Goal: Information Seeking & Learning: Learn about a topic

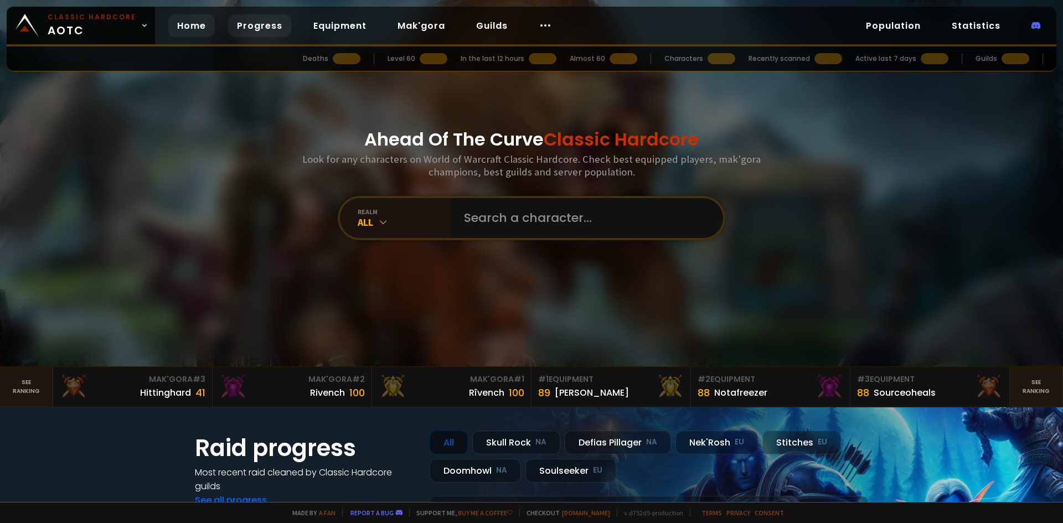
click at [271, 28] on link "Progress" at bounding box center [259, 25] width 63 height 23
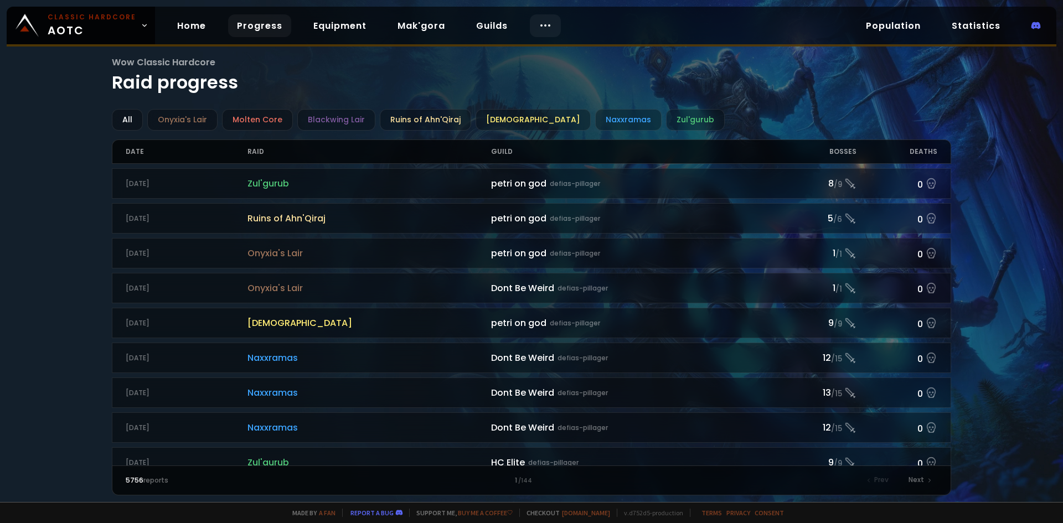
click at [539, 27] on icon at bounding box center [545, 25] width 13 height 13
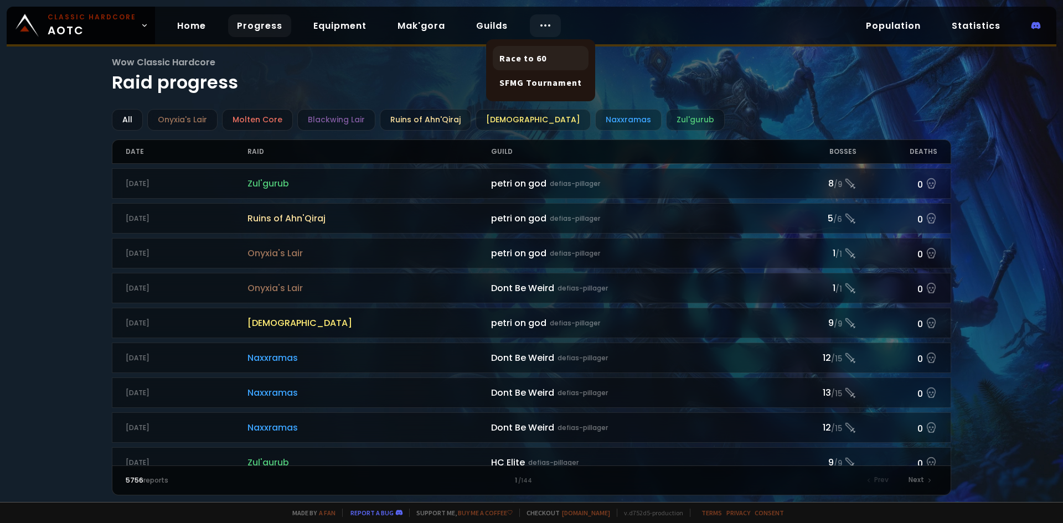
click at [522, 59] on link "Race to 60" at bounding box center [541, 58] width 96 height 24
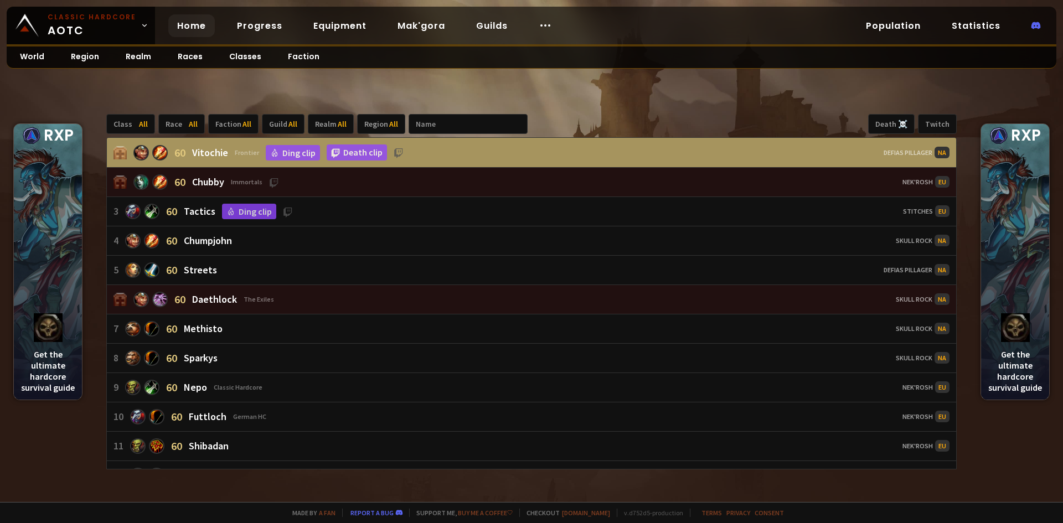
click at [190, 23] on link "Home" at bounding box center [191, 25] width 47 height 23
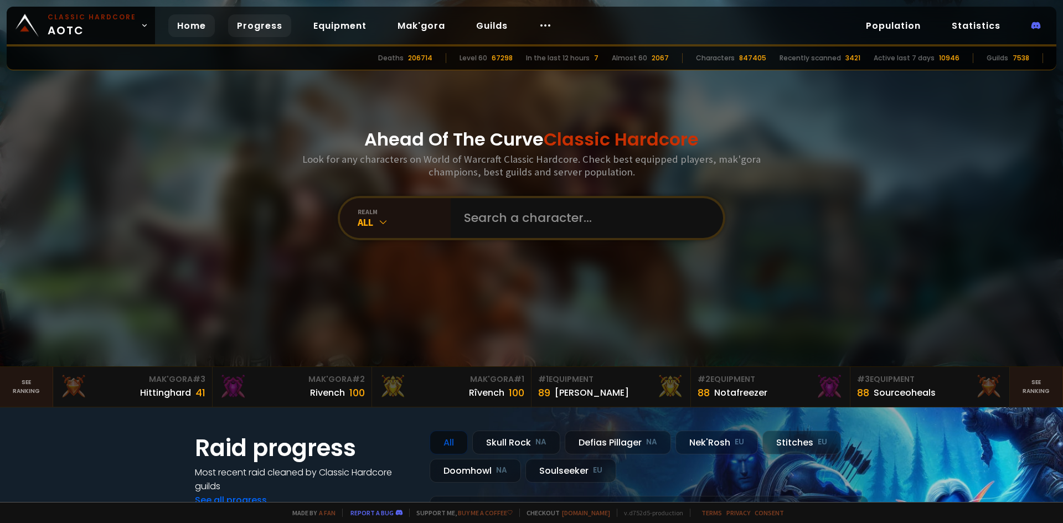
click at [262, 19] on link "Progress" at bounding box center [259, 25] width 63 height 23
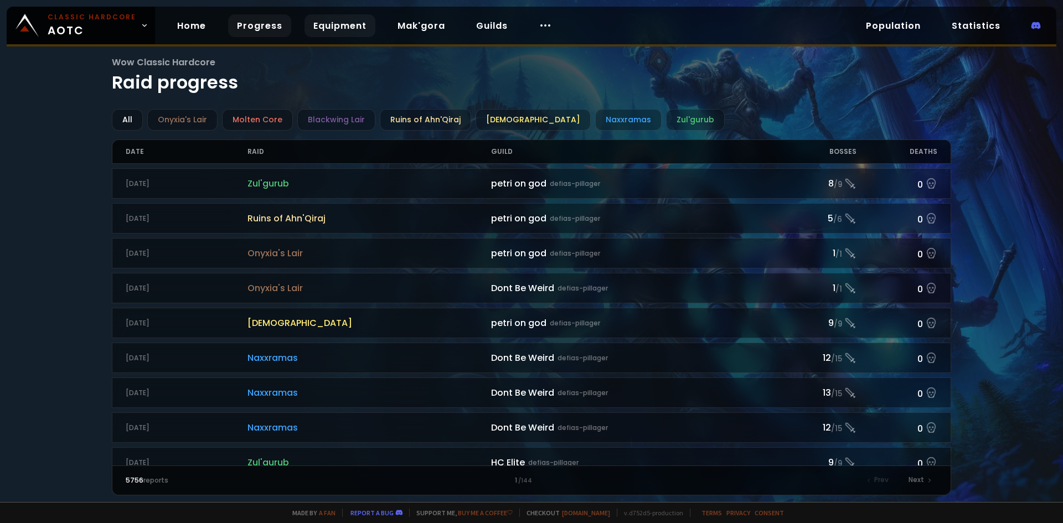
click at [329, 29] on link "Equipment" at bounding box center [339, 25] width 71 height 23
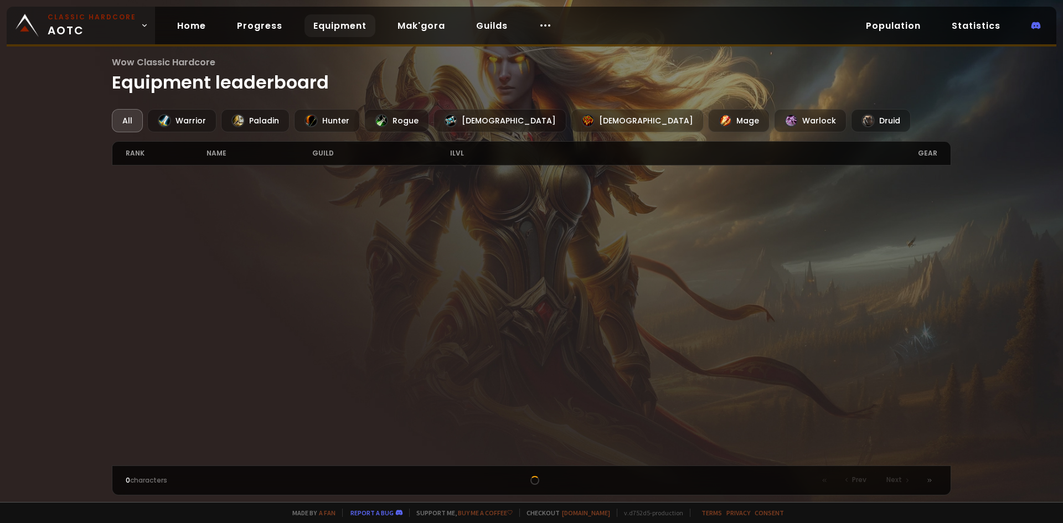
click at [107, 30] on span "Classic Hardcore AOTC" at bounding box center [92, 25] width 89 height 27
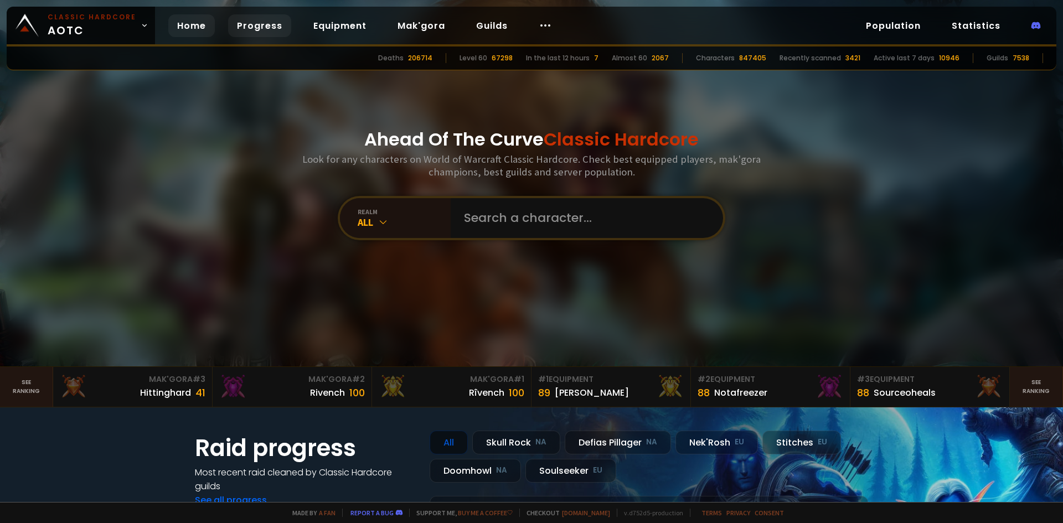
click at [260, 26] on link "Progress" at bounding box center [259, 25] width 63 height 23
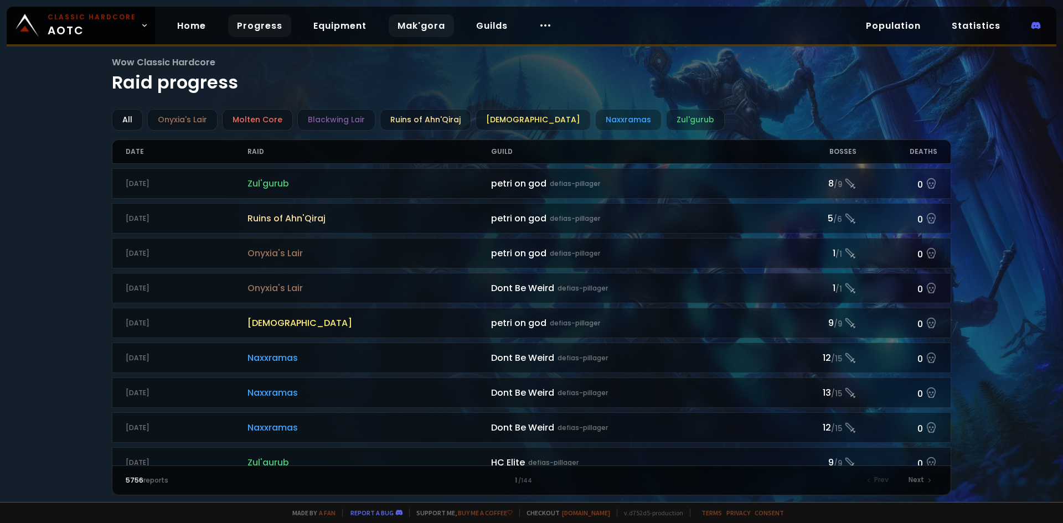
click at [389, 29] on link "Mak'gora" at bounding box center [421, 25] width 65 height 23
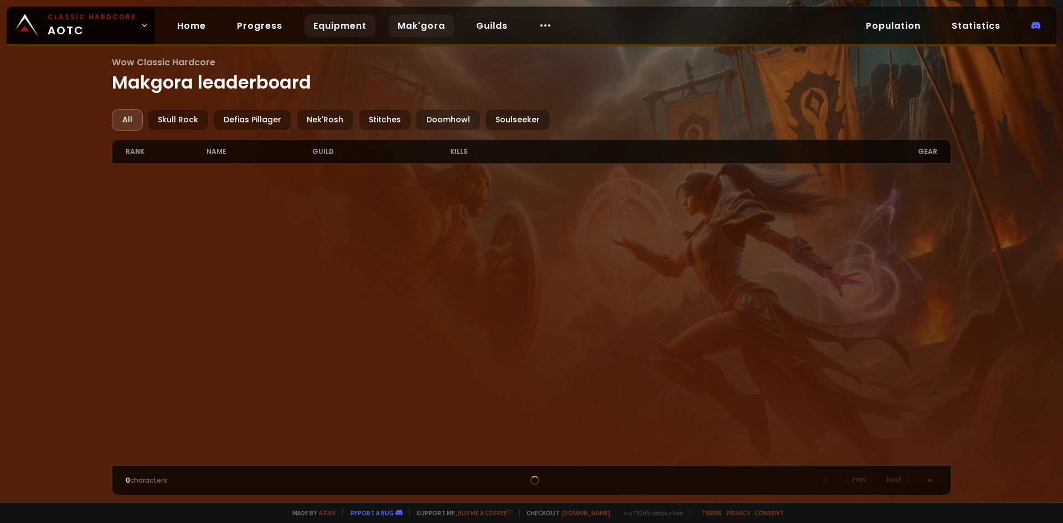
click at [338, 29] on link "Equipment" at bounding box center [339, 25] width 71 height 23
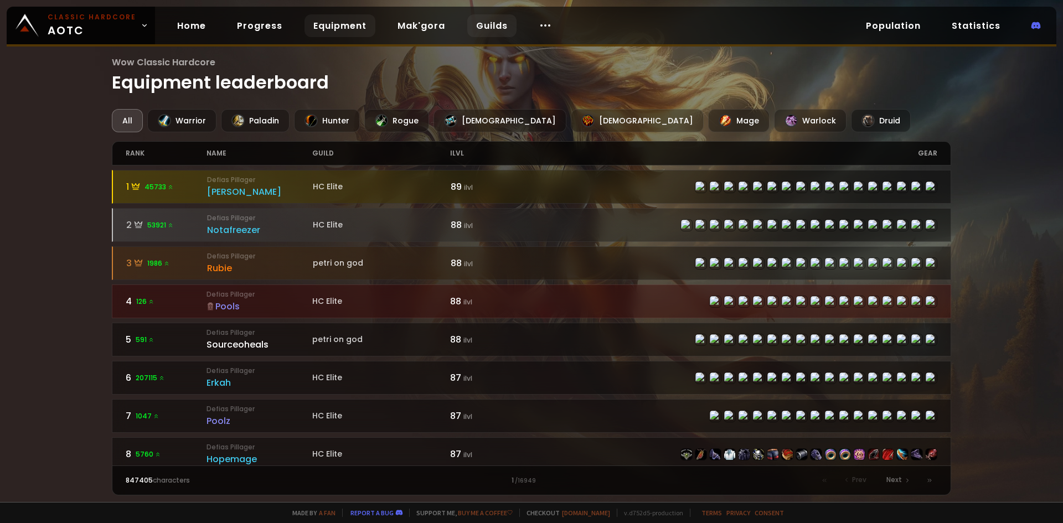
click at [492, 28] on link "Guilds" at bounding box center [491, 25] width 49 height 23
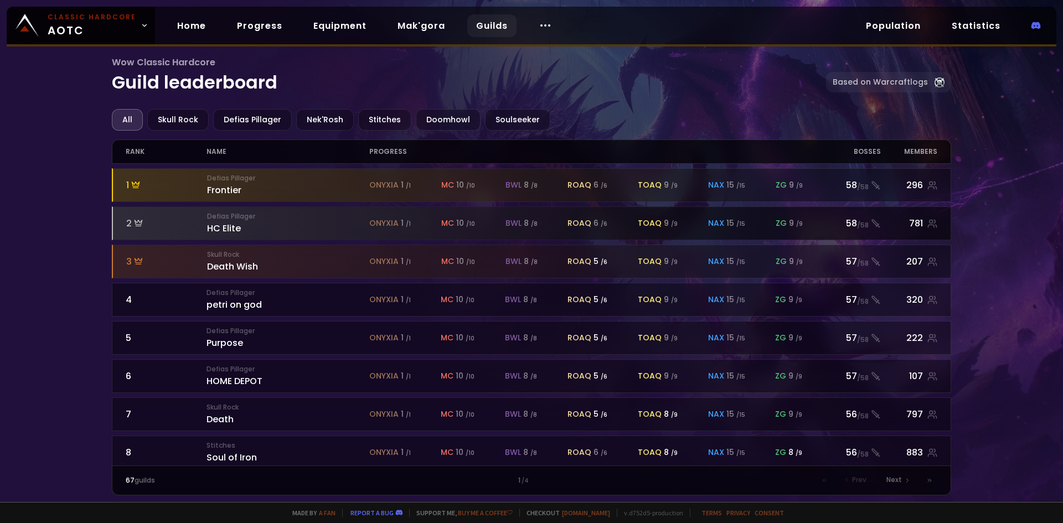
click at [234, 222] on div "Defias Pillager HC Elite" at bounding box center [288, 223] width 162 height 24
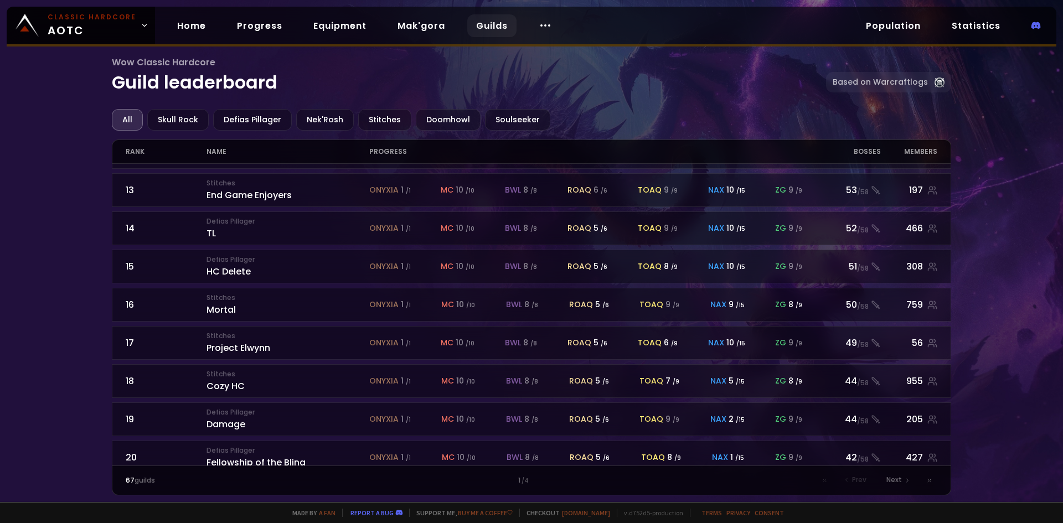
scroll to position [467, 0]
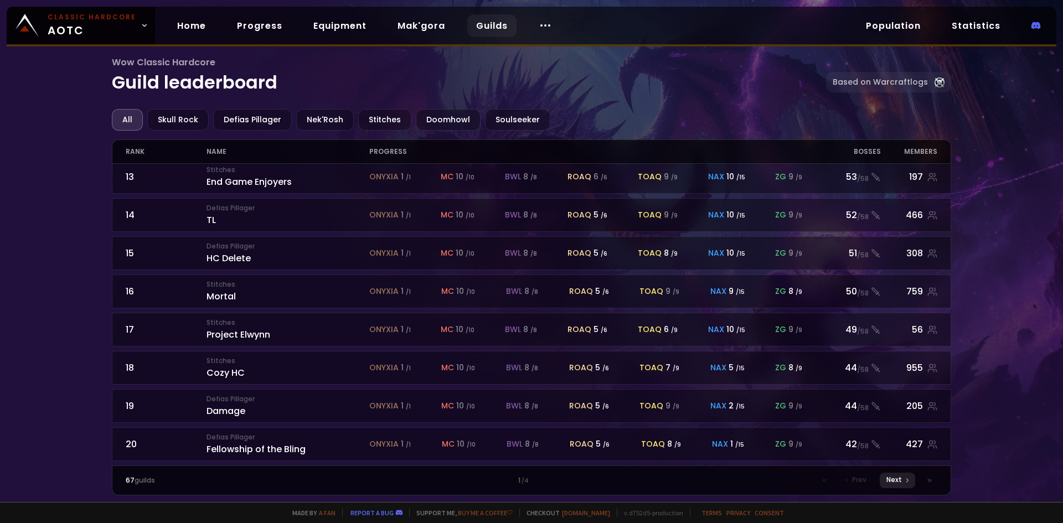
click at [893, 483] on span "Next" at bounding box center [894, 480] width 16 height 10
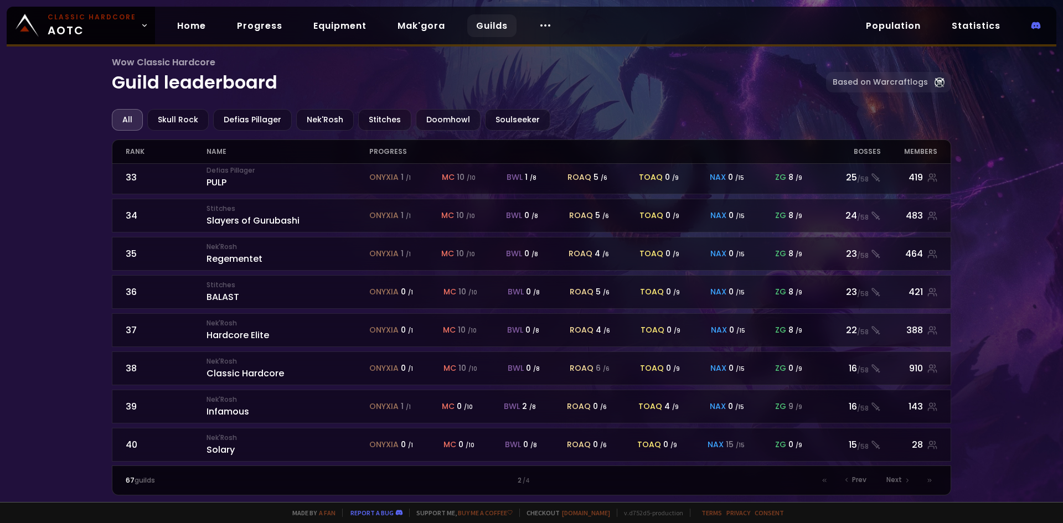
scroll to position [467, 0]
click at [890, 481] on span "Next" at bounding box center [894, 480] width 16 height 10
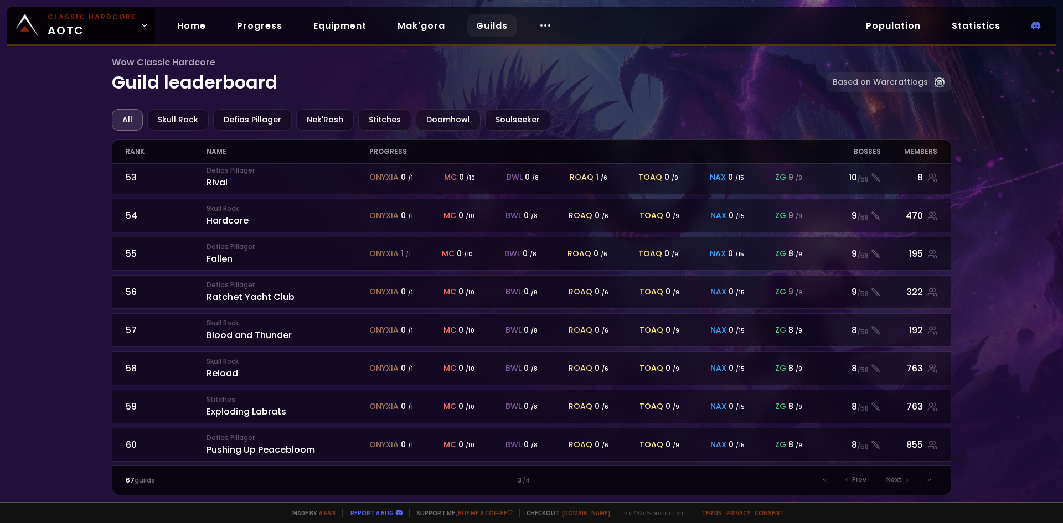
scroll to position [467, 0]
click at [904, 483] on icon at bounding box center [907, 480] width 7 height 7
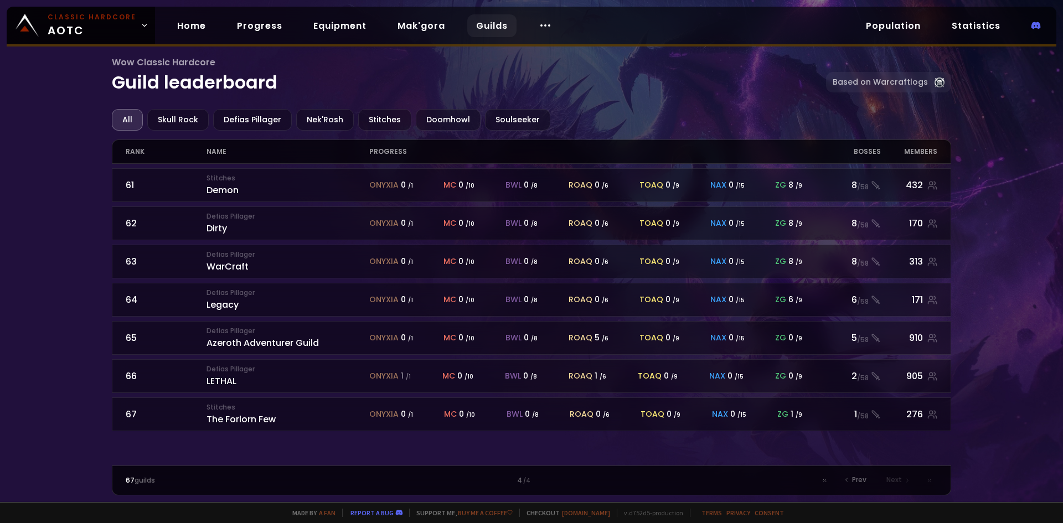
click at [885, 24] on link "Population" at bounding box center [893, 25] width 73 height 23
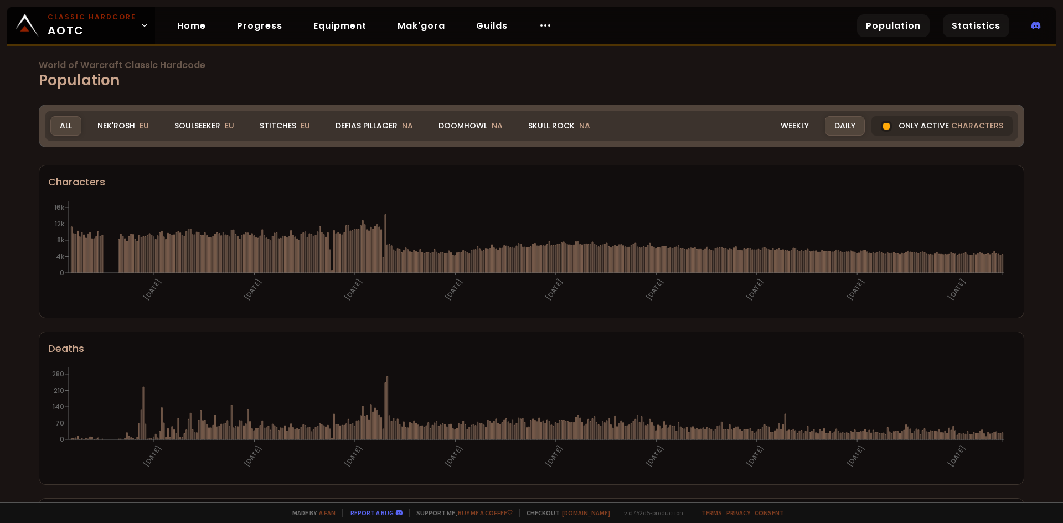
click at [973, 25] on link "Statistics" at bounding box center [976, 25] width 66 height 23
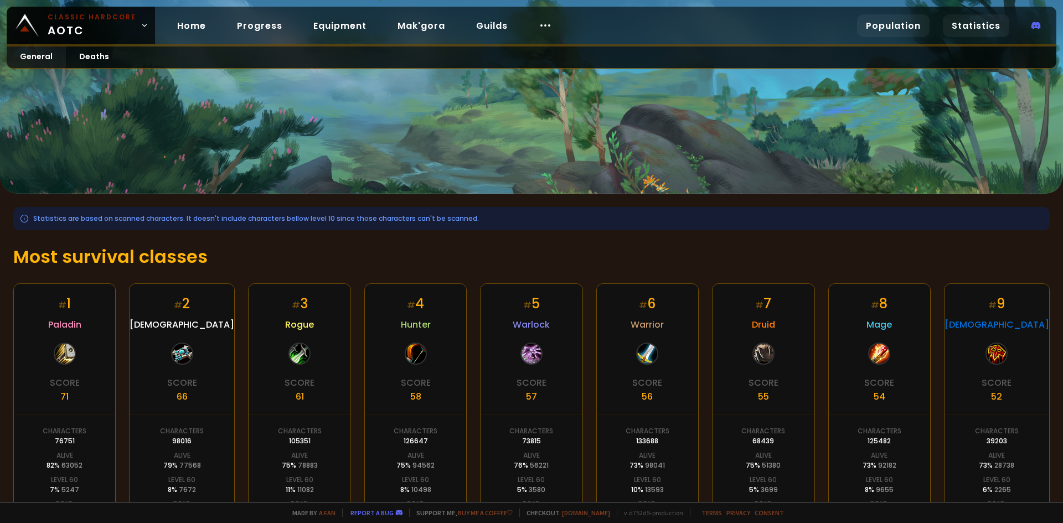
click at [886, 37] on link "Population" at bounding box center [893, 25] width 73 height 23
